Goal: Check status: Check status

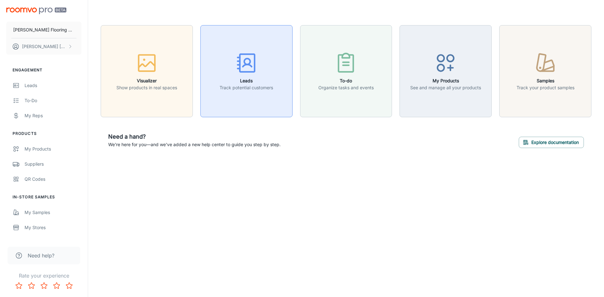
click at [243, 78] on h6 "Leads" at bounding box center [246, 80] width 53 height 7
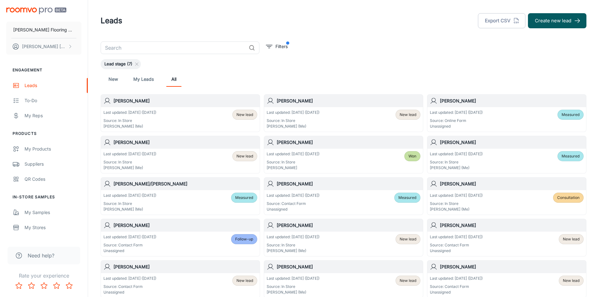
click at [213, 120] on div "Last updated: [DATE] ([DATE]) Source: In Store [PERSON_NAME] (Me) New lead" at bounding box center [180, 120] width 154 height 20
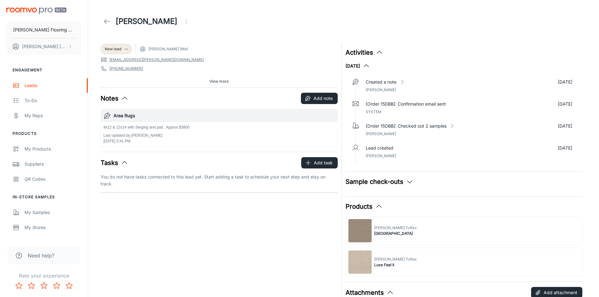
click at [385, 182] on button "Sample check-outs" at bounding box center [380, 181] width 68 height 9
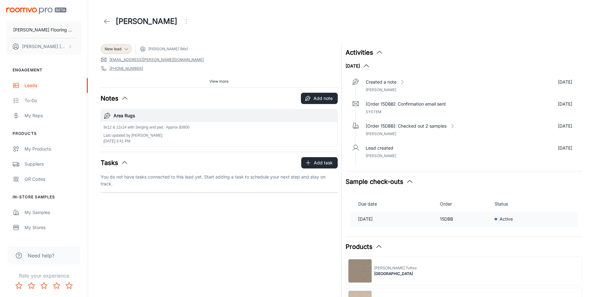
click at [476, 219] on p "15DBB" at bounding box center [465, 219] width 50 height 7
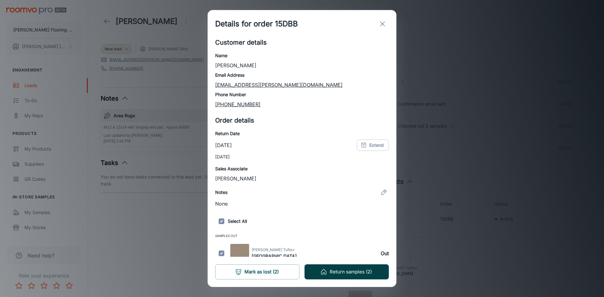
click at [340, 275] on button "Return samples (2)" at bounding box center [346, 272] width 84 height 15
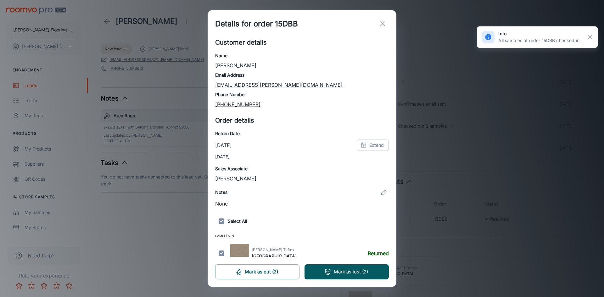
click at [329, 270] on icon "button" at bounding box center [327, 272] width 5 height 5
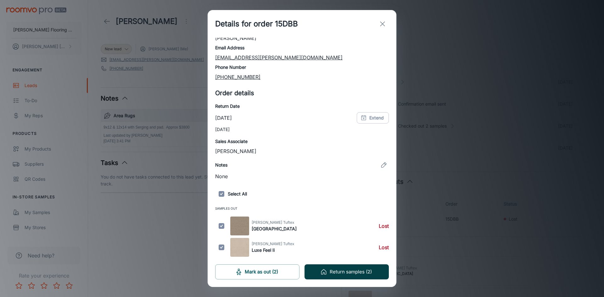
click at [336, 271] on button "Return samples (2)" at bounding box center [346, 272] width 84 height 15
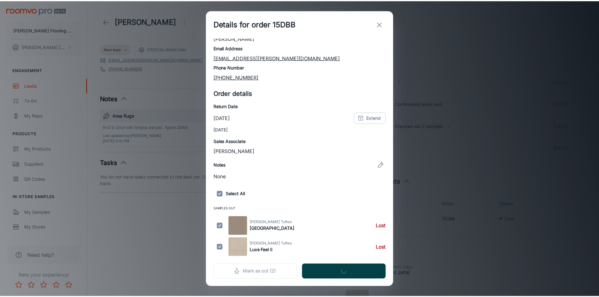
scroll to position [0, 0]
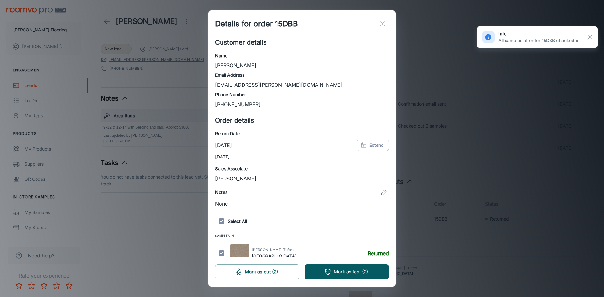
click at [384, 22] on line "exit" at bounding box center [382, 24] width 4 height 4
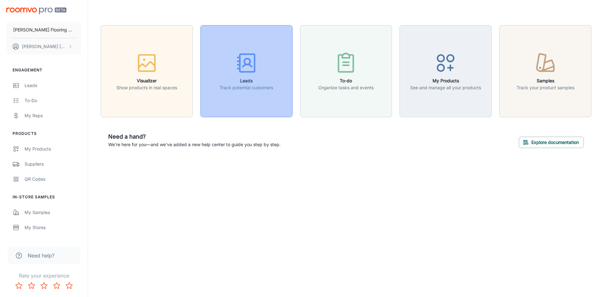
click at [254, 79] on h6 "Leads" at bounding box center [246, 80] width 53 height 7
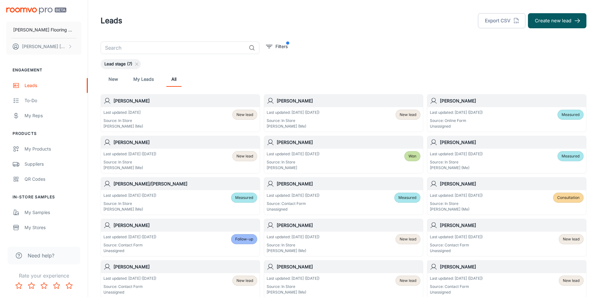
click at [326, 119] on div "Last updated: [DATE] ([DATE]) Source: In Store [PERSON_NAME] (Me) New lead" at bounding box center [344, 120] width 154 height 20
